Goal: Task Accomplishment & Management: Use online tool/utility

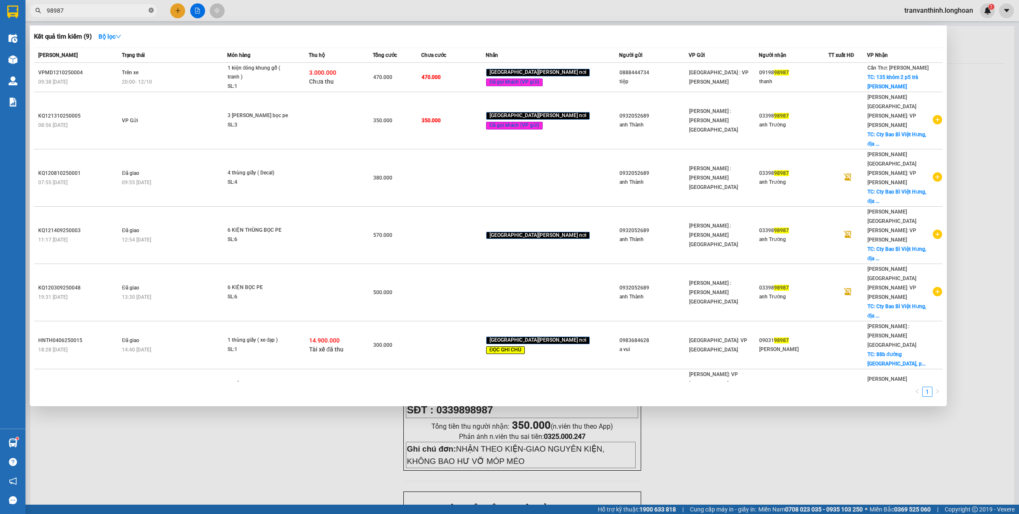
click at [151, 11] on icon "close-circle" at bounding box center [151, 10] width 5 height 5
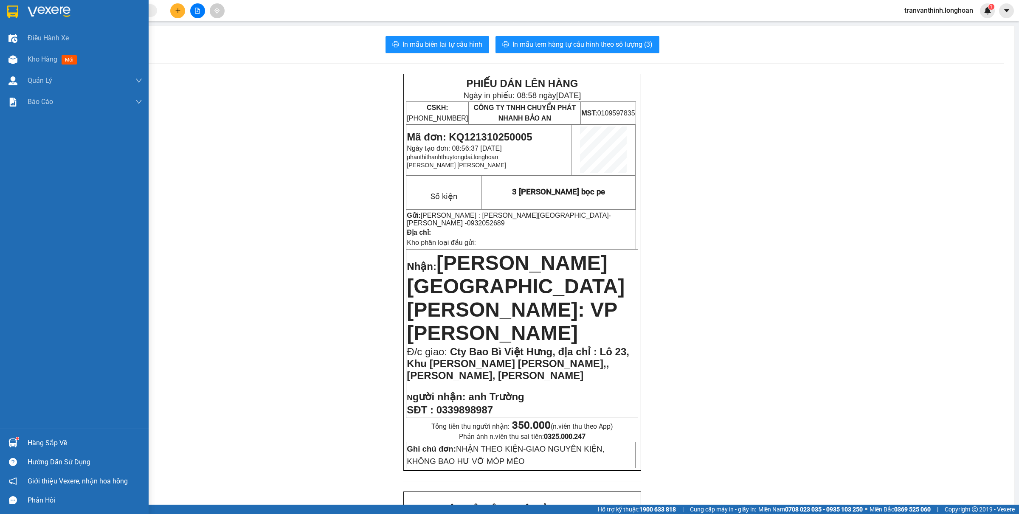
click at [0, 14] on div at bounding box center [74, 14] width 149 height 28
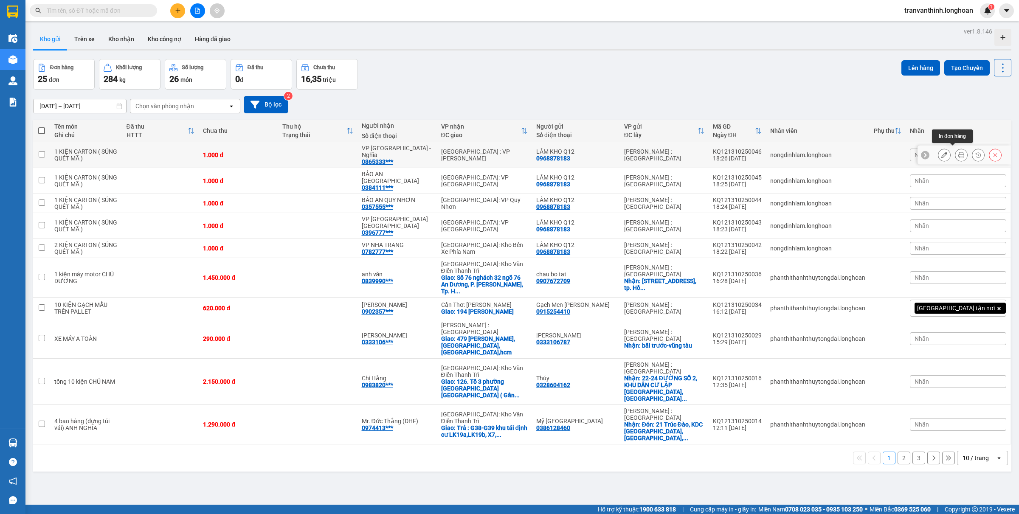
click at [958, 152] on icon at bounding box center [961, 155] width 6 height 6
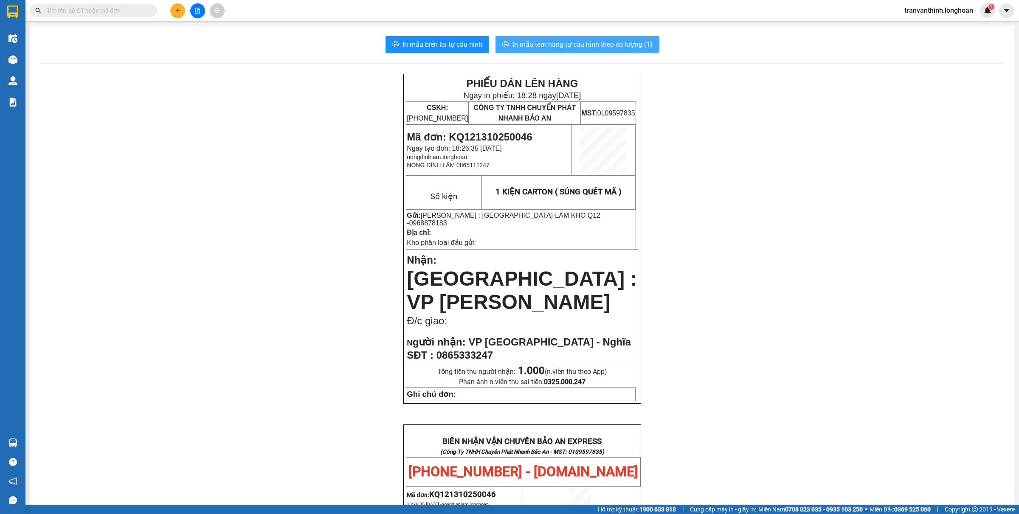
click at [595, 46] on span "In mẫu tem hàng tự cấu hình theo số lượng (1)" at bounding box center [582, 44] width 140 height 11
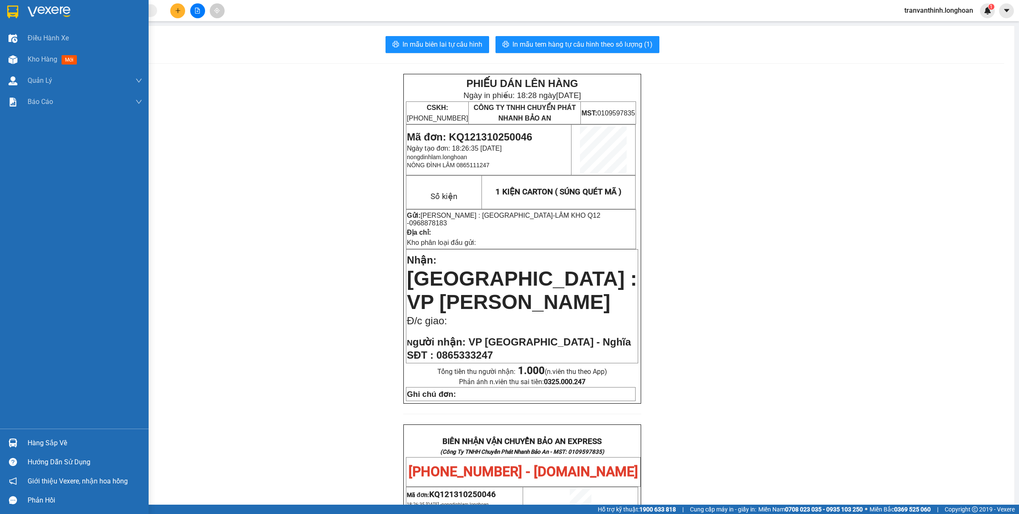
click at [4, 9] on div at bounding box center [74, 14] width 149 height 28
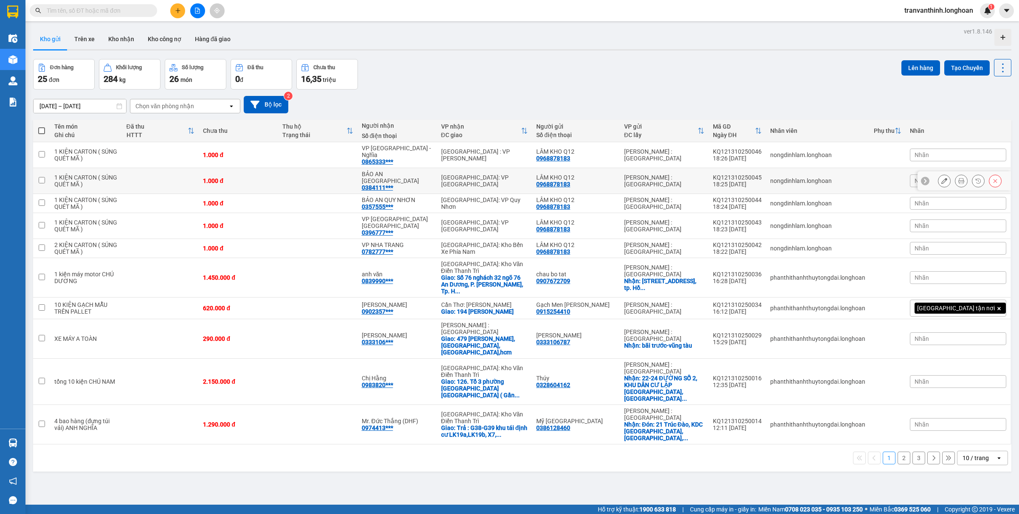
click at [178, 176] on td at bounding box center [160, 181] width 77 height 26
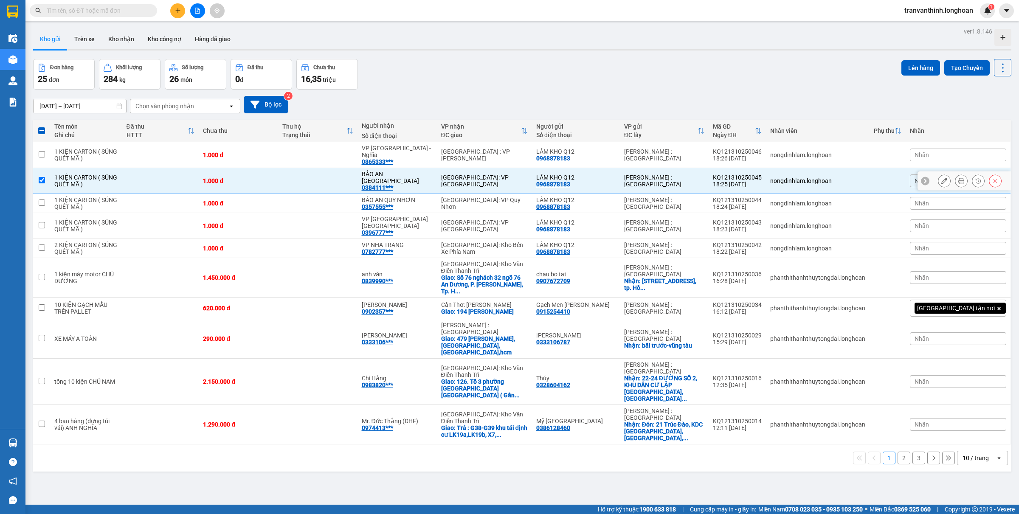
click at [46, 169] on td at bounding box center [41, 181] width 17 height 26
checkbox input "false"
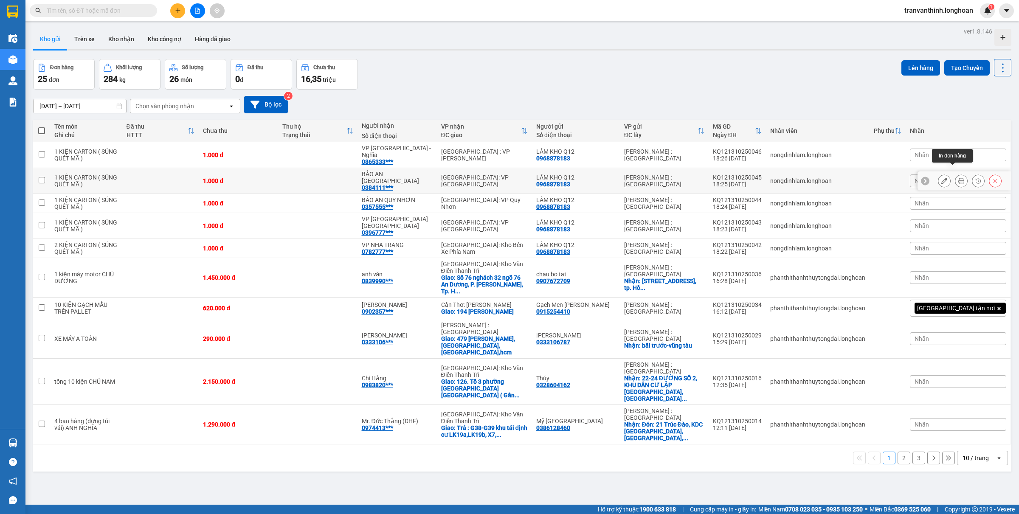
click at [955, 174] on button at bounding box center [961, 181] width 12 height 15
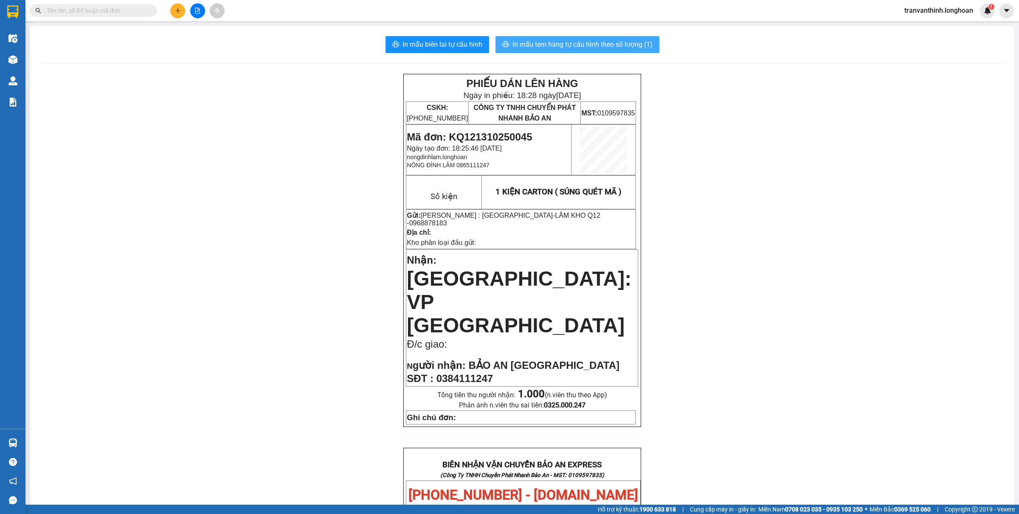
click at [571, 41] on span "In mẫu tem hàng tự cấu hình theo số lượng (1)" at bounding box center [582, 44] width 140 height 11
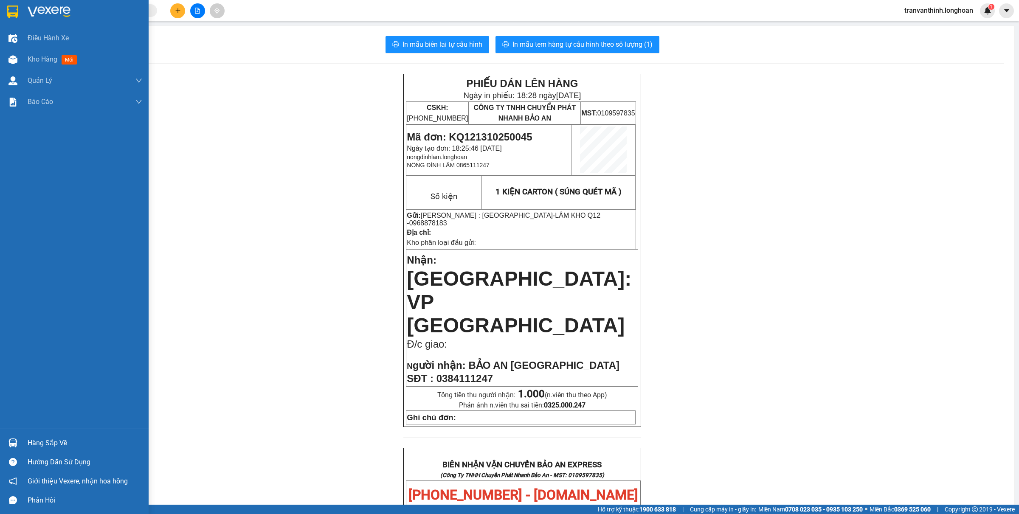
click at [21, 13] on div at bounding box center [74, 14] width 149 height 28
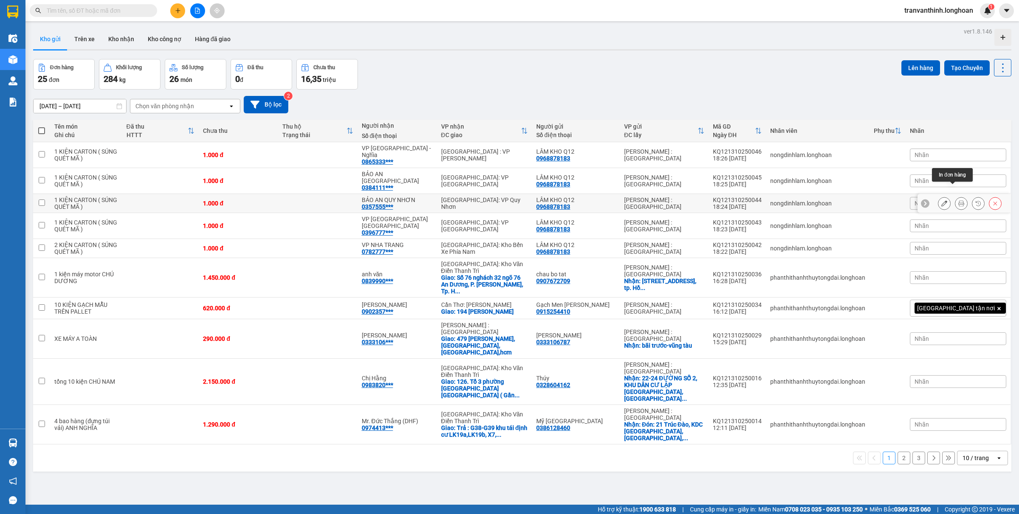
click at [958, 200] on icon at bounding box center [961, 203] width 6 height 6
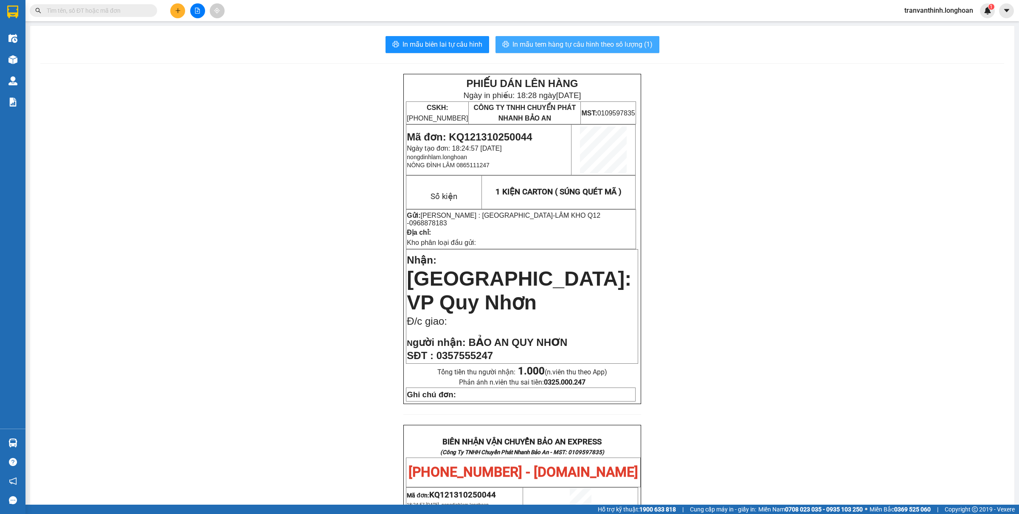
click at [621, 50] on button "In mẫu tem hàng tự cấu hình theo số lượng (1)" at bounding box center [577, 44] width 164 height 17
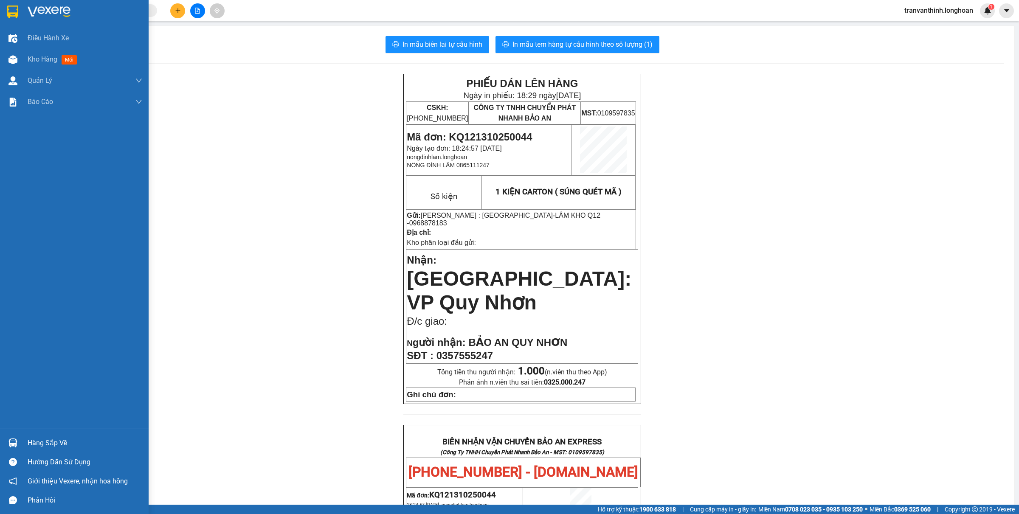
click at [21, 15] on div at bounding box center [74, 14] width 149 height 28
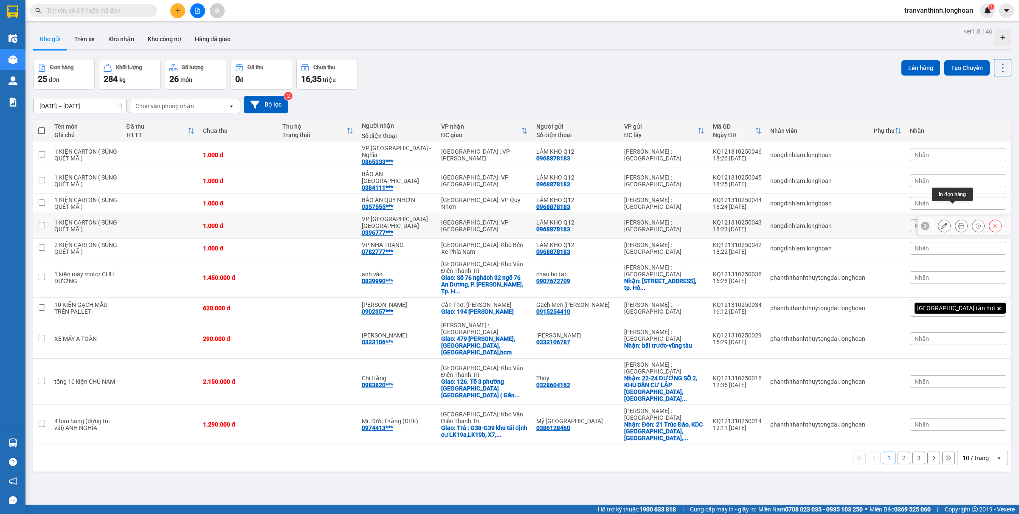
click at [955, 219] on button at bounding box center [961, 226] width 12 height 15
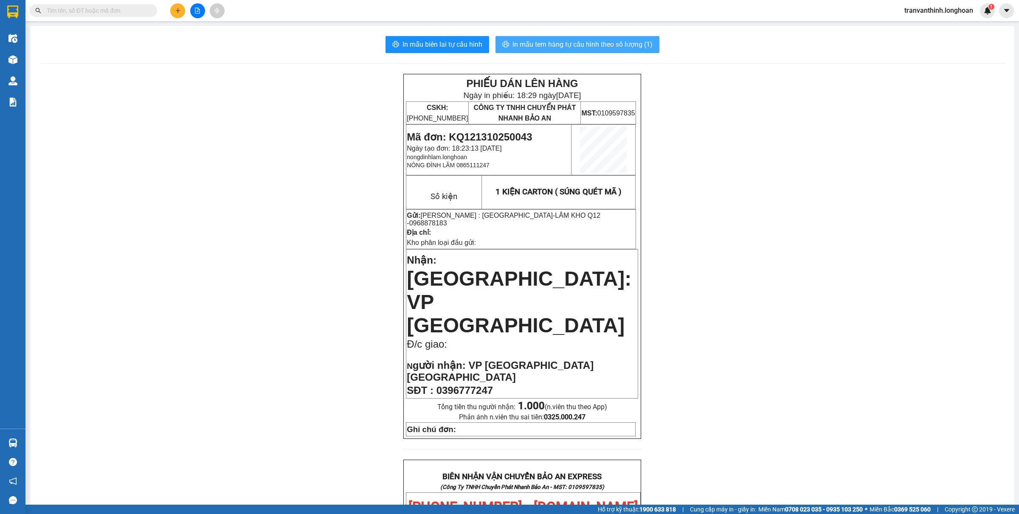
click at [593, 51] on button "In mẫu tem hàng tự cấu hình theo số lượng (1)" at bounding box center [577, 44] width 164 height 17
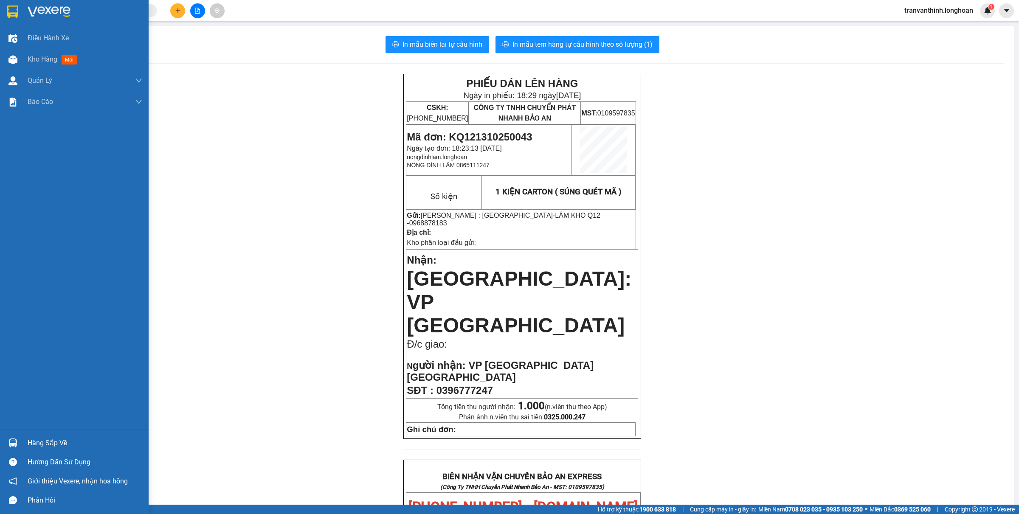
click at [3, 15] on div at bounding box center [74, 14] width 149 height 28
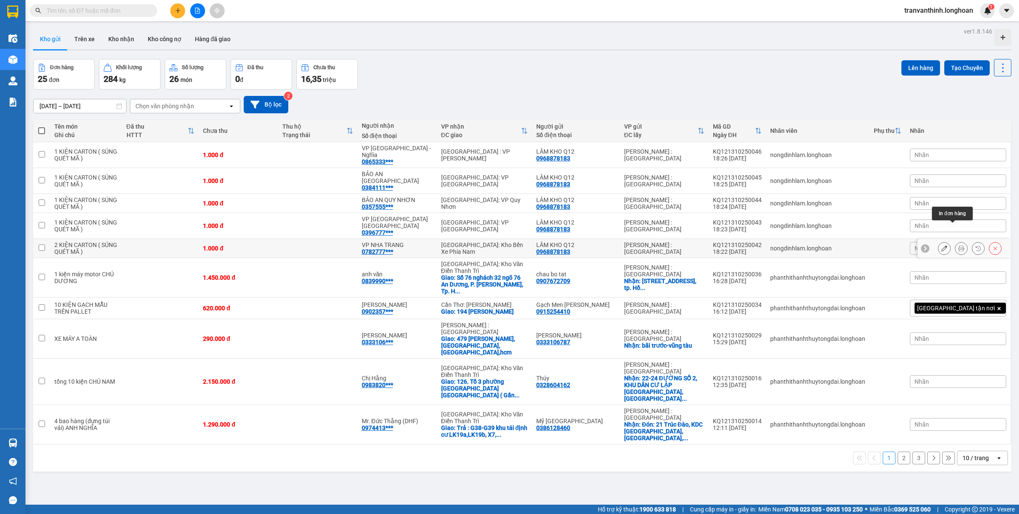
click at [958, 245] on icon at bounding box center [961, 248] width 6 height 6
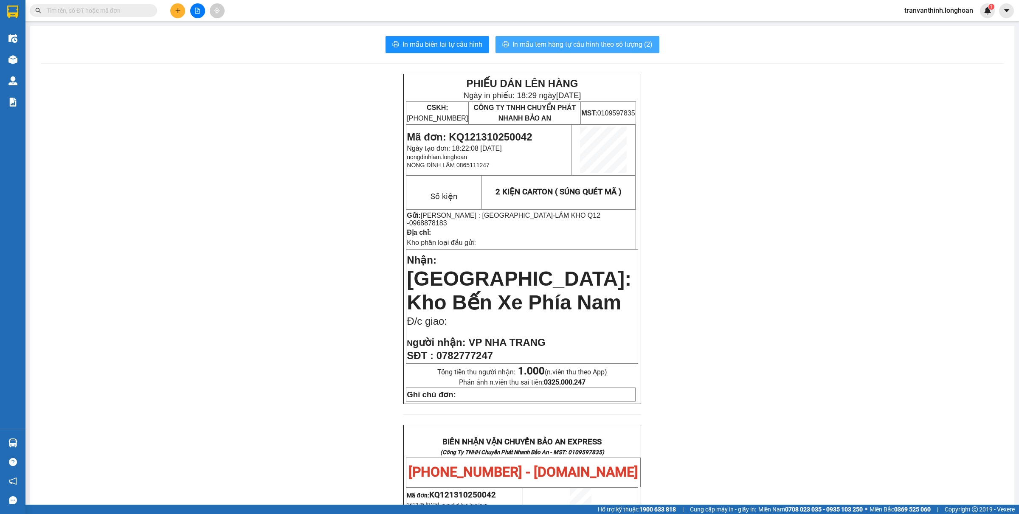
click at [619, 49] on span "In mẫu tem hàng tự cấu hình theo số lượng (2)" at bounding box center [582, 44] width 140 height 11
